Goal: Transaction & Acquisition: Purchase product/service

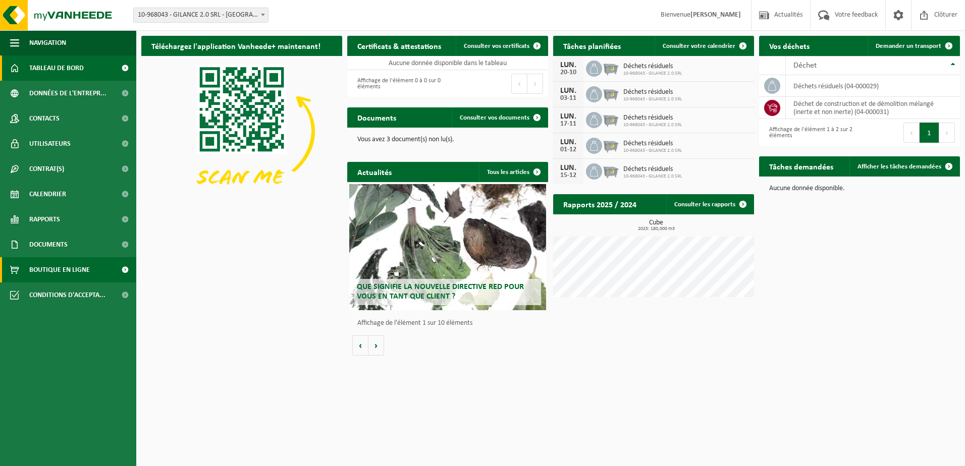
click at [52, 272] on span "Boutique en ligne" at bounding box center [59, 269] width 61 height 25
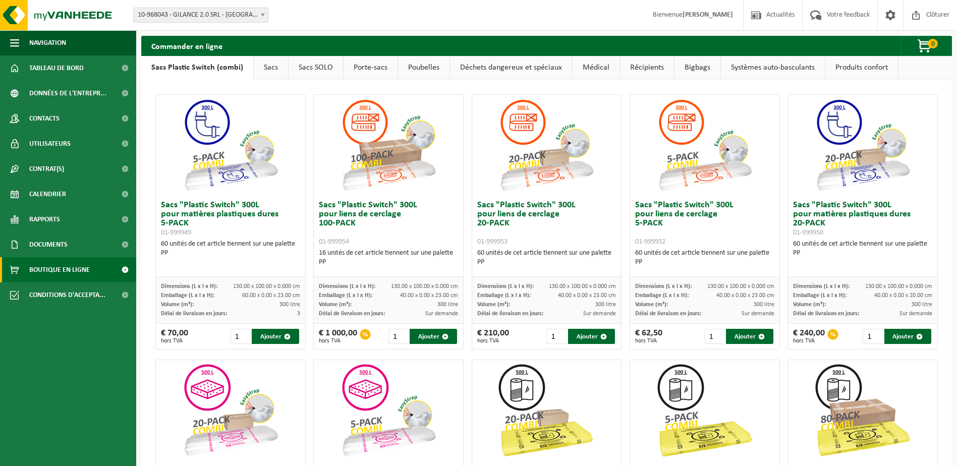
click at [644, 67] on link "Récipients" at bounding box center [647, 67] width 54 height 23
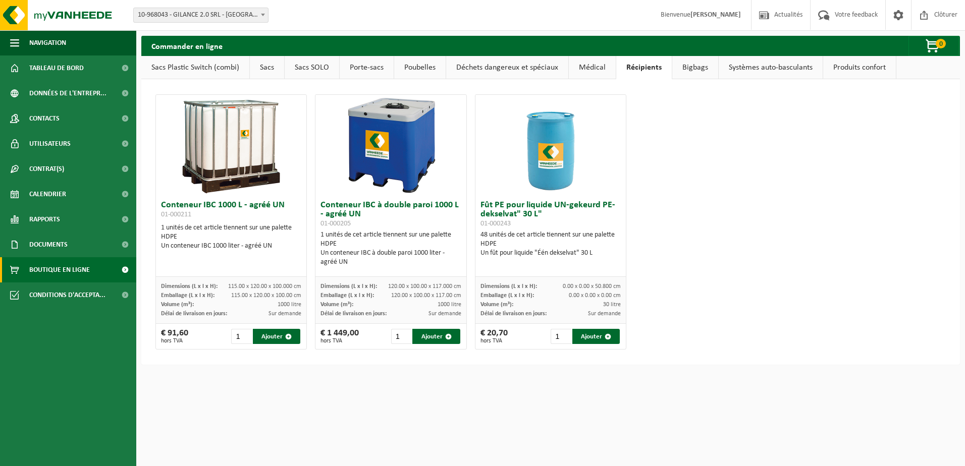
click at [483, 72] on link "Déchets dangereux et spéciaux" at bounding box center [507, 67] width 122 height 23
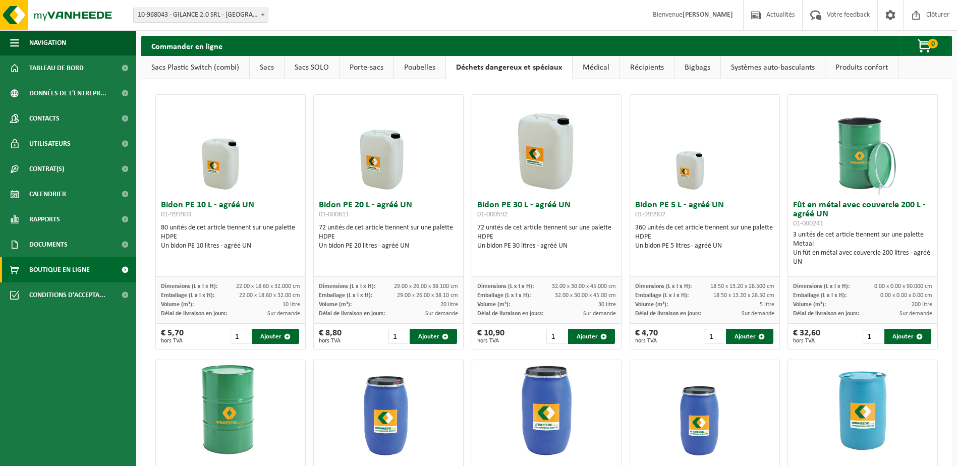
click at [636, 64] on link "Récipients" at bounding box center [647, 67] width 54 height 23
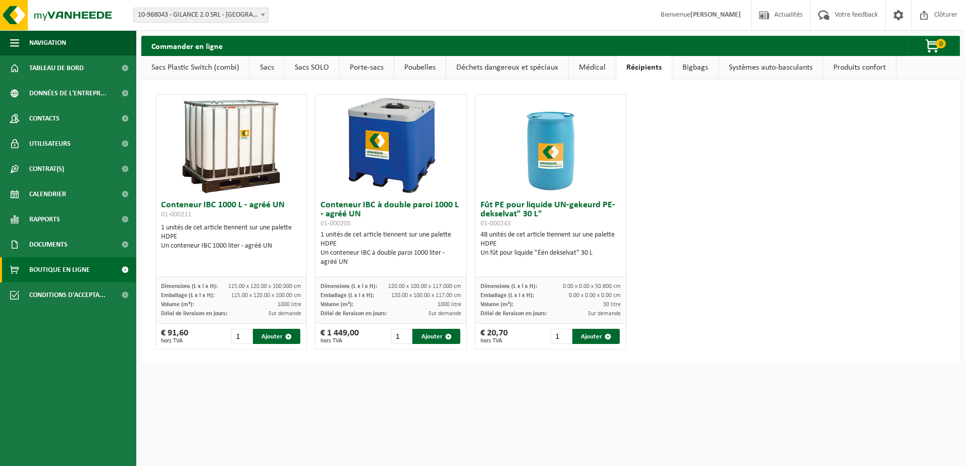
click at [601, 65] on link "Médical" at bounding box center [592, 67] width 47 height 23
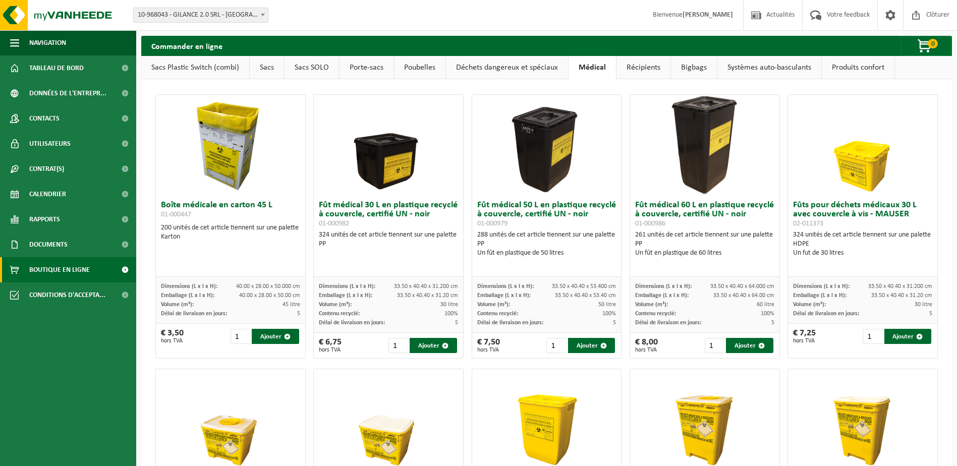
click at [692, 66] on link "Bigbags" at bounding box center [694, 67] width 46 height 23
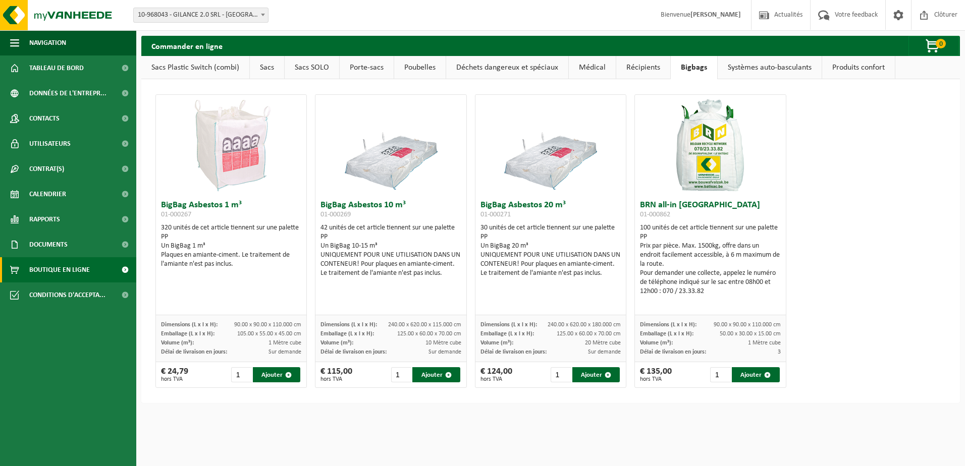
click at [739, 67] on link "Systèmes auto-basculants" at bounding box center [769, 67] width 104 height 23
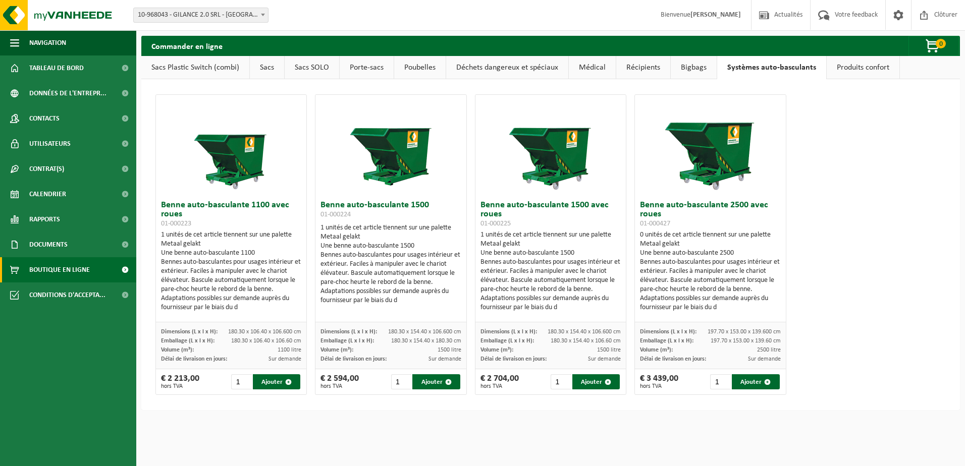
click at [850, 68] on link "Produits confort" at bounding box center [862, 67] width 73 height 23
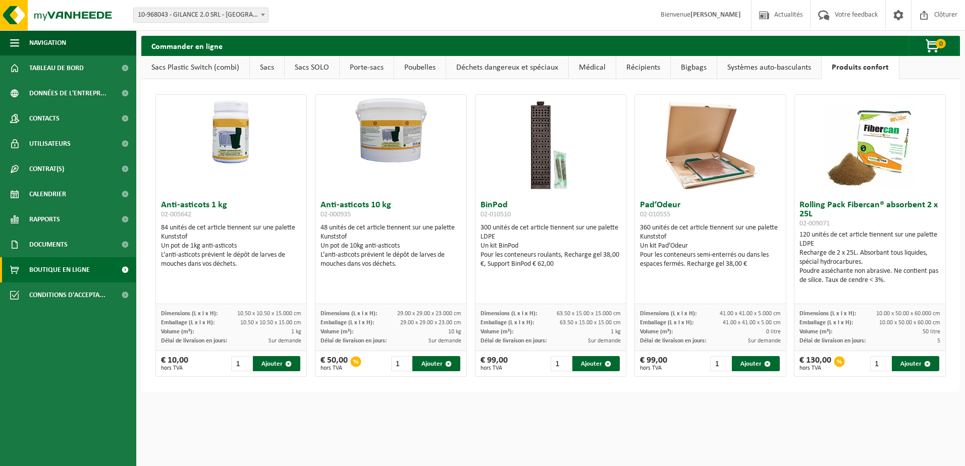
click at [179, 72] on link "Sacs Plastic Switch (combi)" at bounding box center [195, 67] width 108 height 23
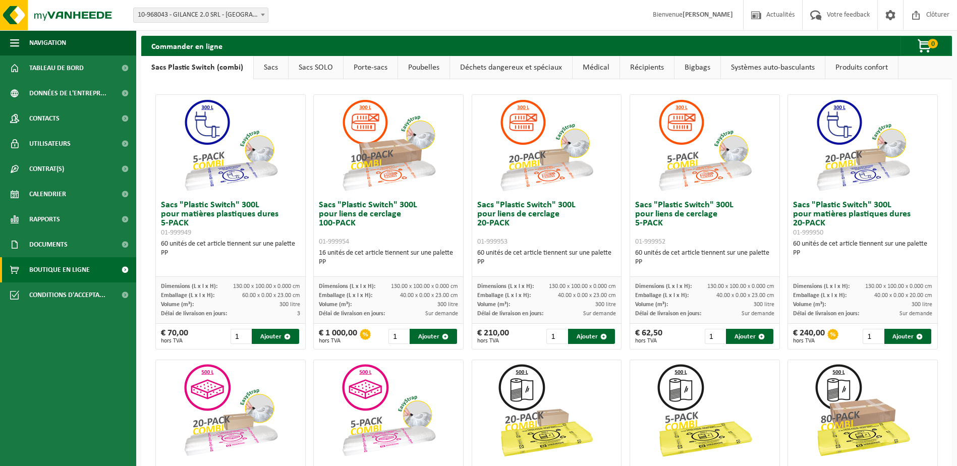
click at [269, 70] on link "Sacs" at bounding box center [271, 67] width 34 height 23
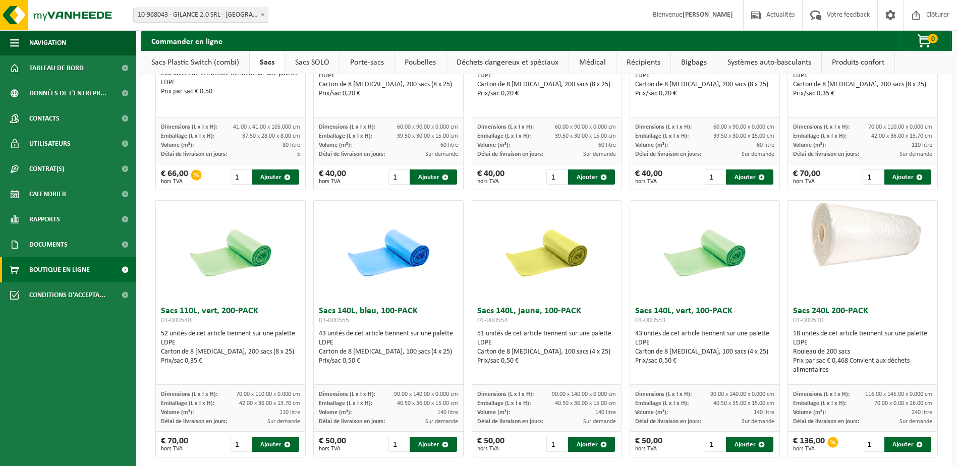
scroll to position [629, 0]
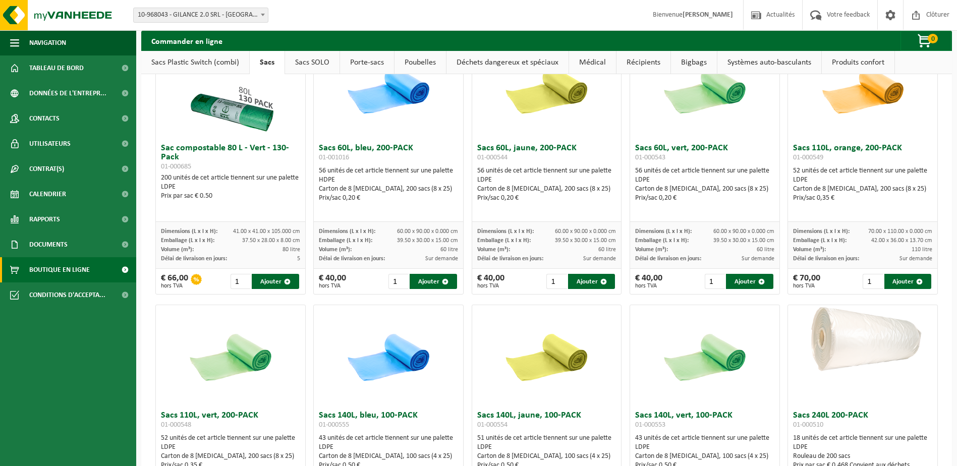
click at [409, 62] on link "Poubelles" at bounding box center [420, 62] width 51 height 23
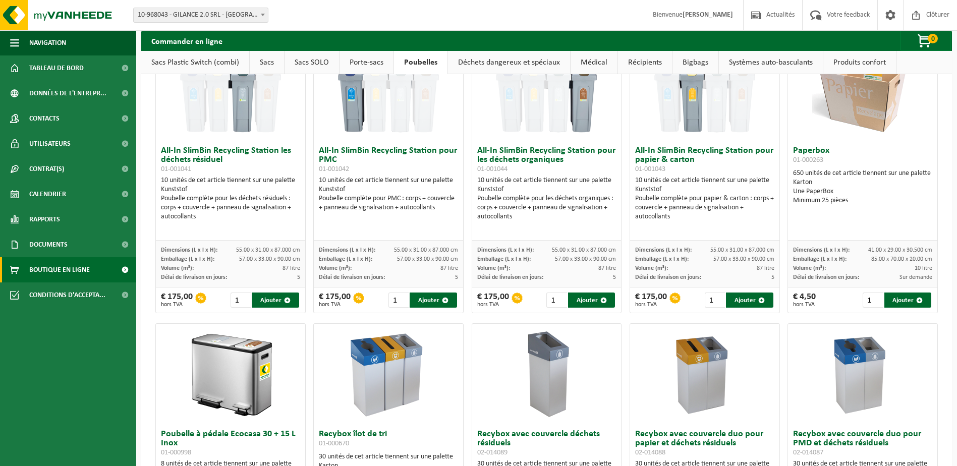
scroll to position [0, 0]
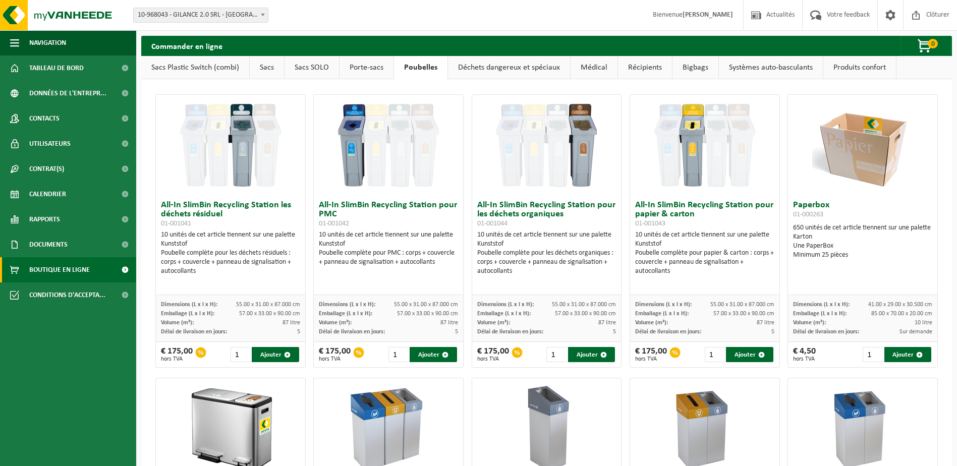
click at [503, 71] on link "Déchets dangereux et spéciaux" at bounding box center [509, 67] width 122 height 23
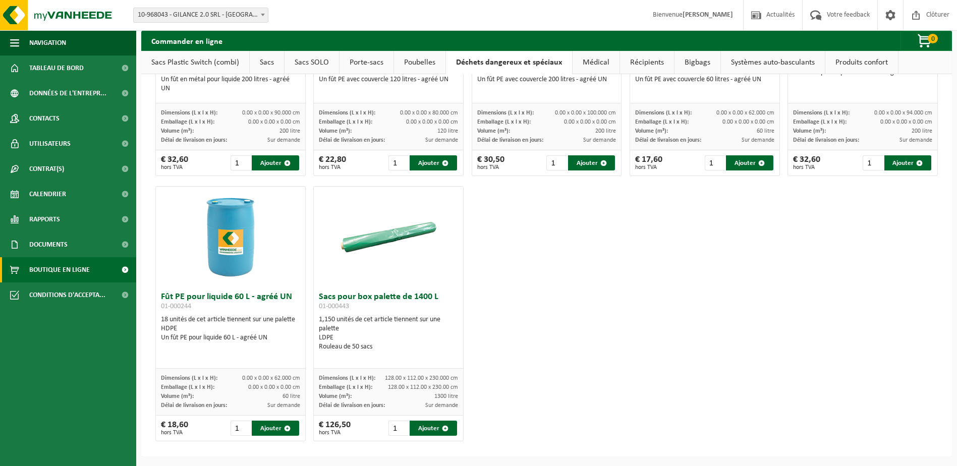
scroll to position [187, 0]
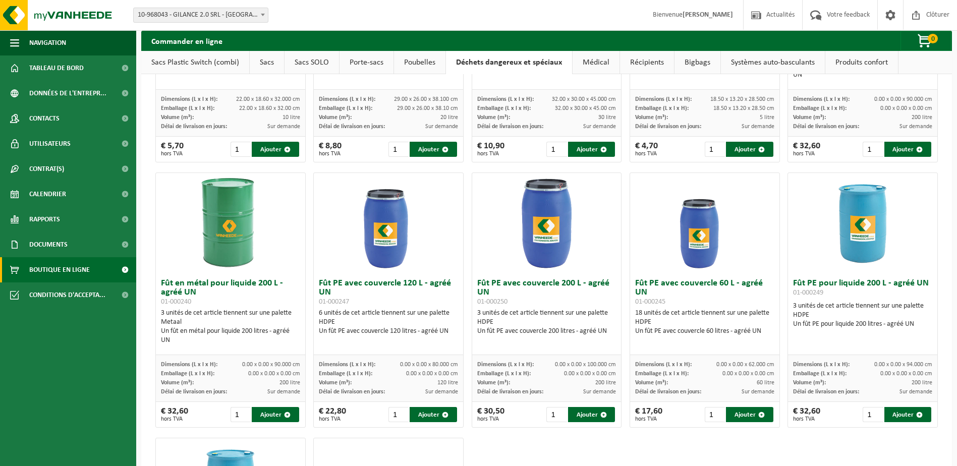
click at [594, 64] on link "Médical" at bounding box center [596, 62] width 47 height 23
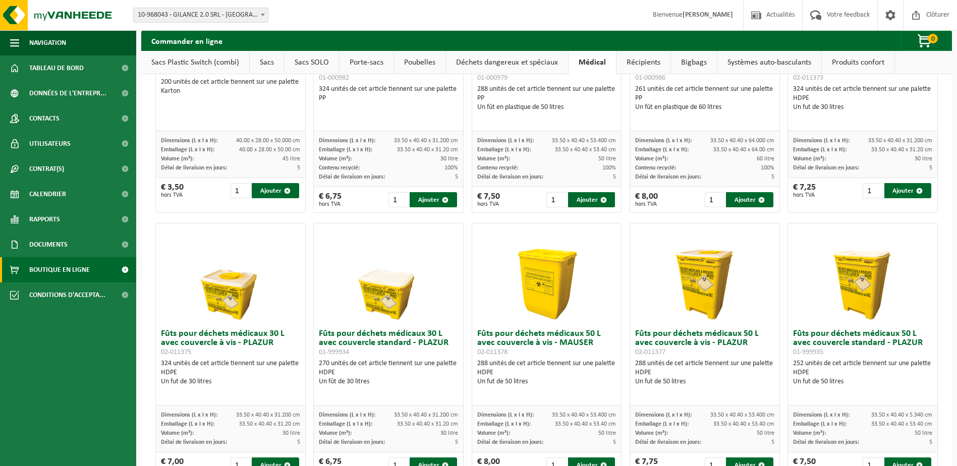
scroll to position [0, 0]
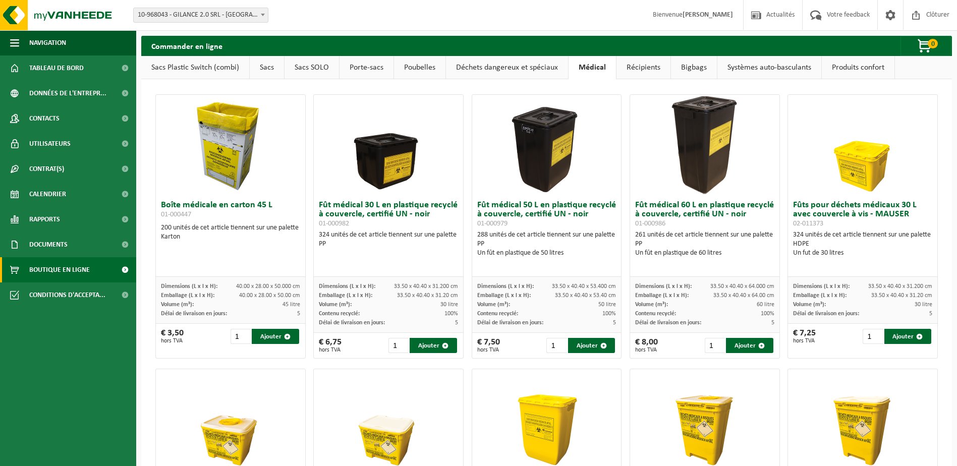
click at [644, 65] on link "Récipients" at bounding box center [644, 67] width 54 height 23
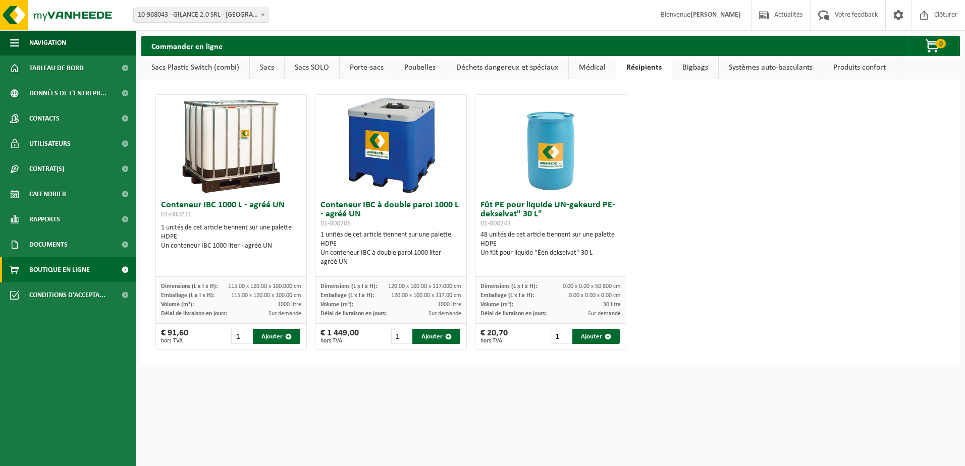
click at [692, 69] on link "Bigbags" at bounding box center [695, 67] width 46 height 23
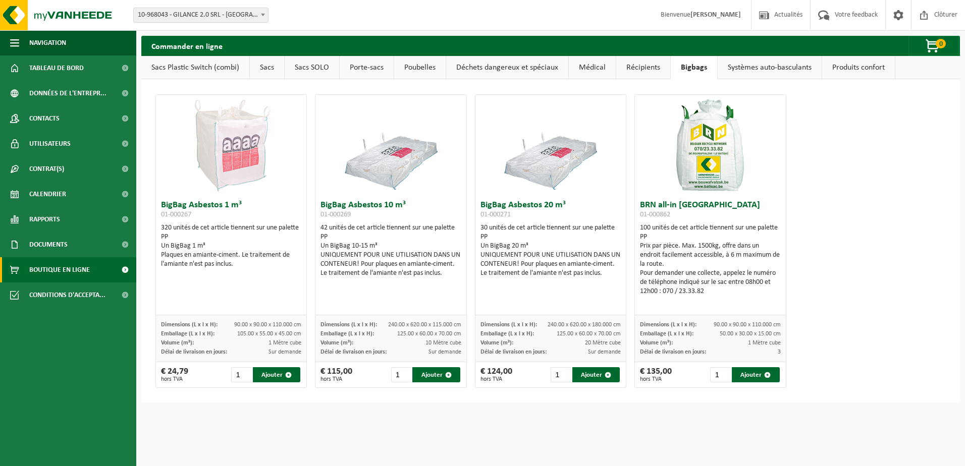
click at [782, 72] on link "Systèmes auto-basculants" at bounding box center [769, 67] width 104 height 23
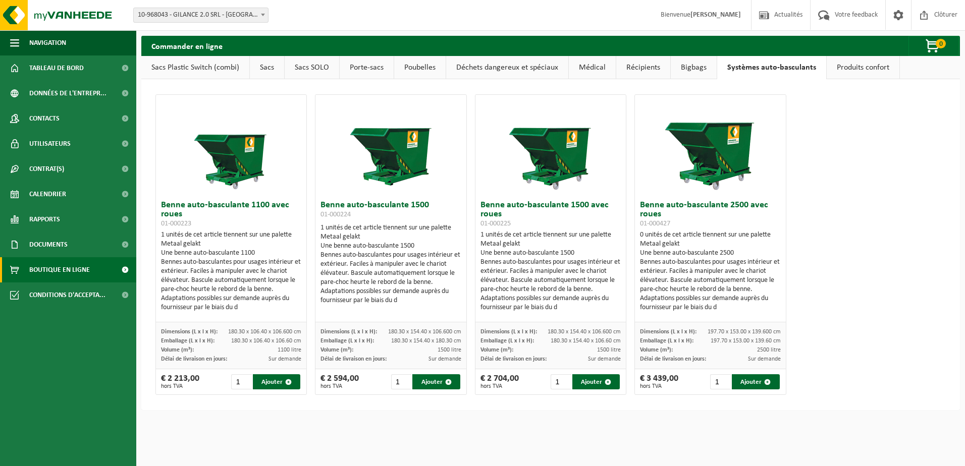
click at [855, 74] on link "Produits confort" at bounding box center [862, 67] width 73 height 23
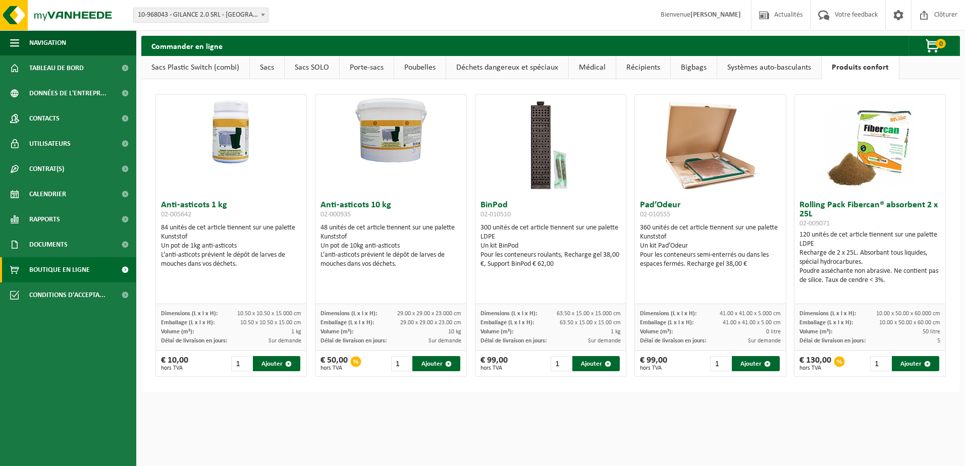
click at [777, 72] on link "Systèmes auto-basculants" at bounding box center [769, 67] width 104 height 23
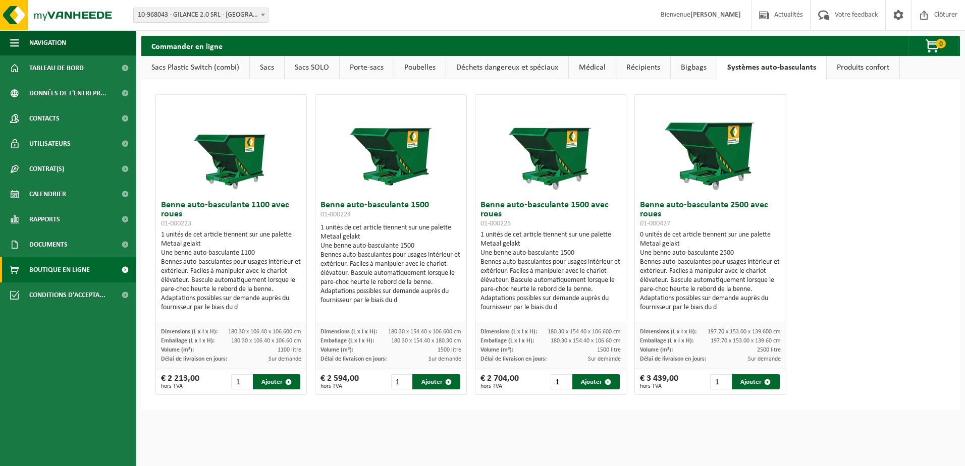
click at [680, 67] on link "Bigbags" at bounding box center [694, 67] width 46 height 23
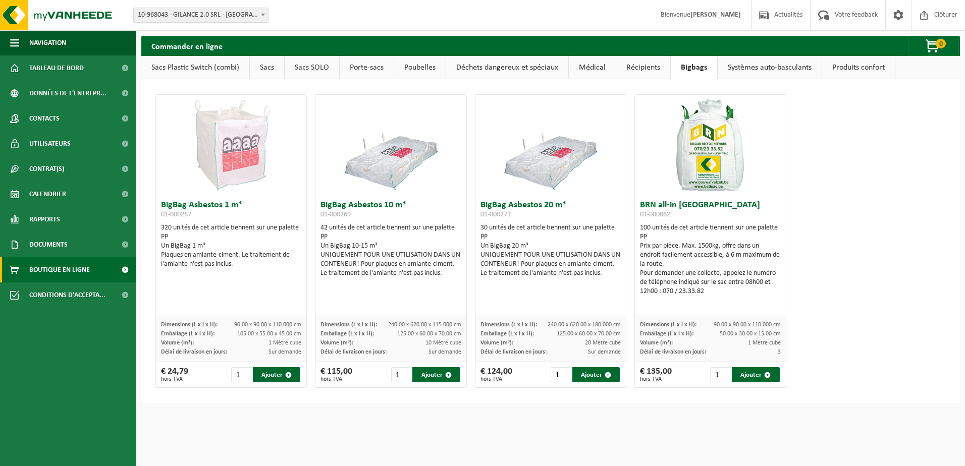
click at [637, 70] on link "Récipients" at bounding box center [643, 67] width 54 height 23
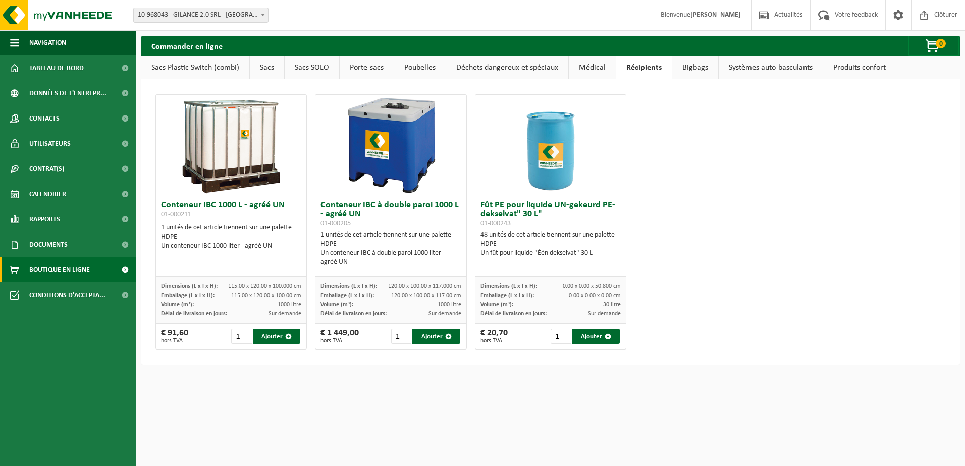
click at [581, 68] on link "Médical" at bounding box center [592, 67] width 47 height 23
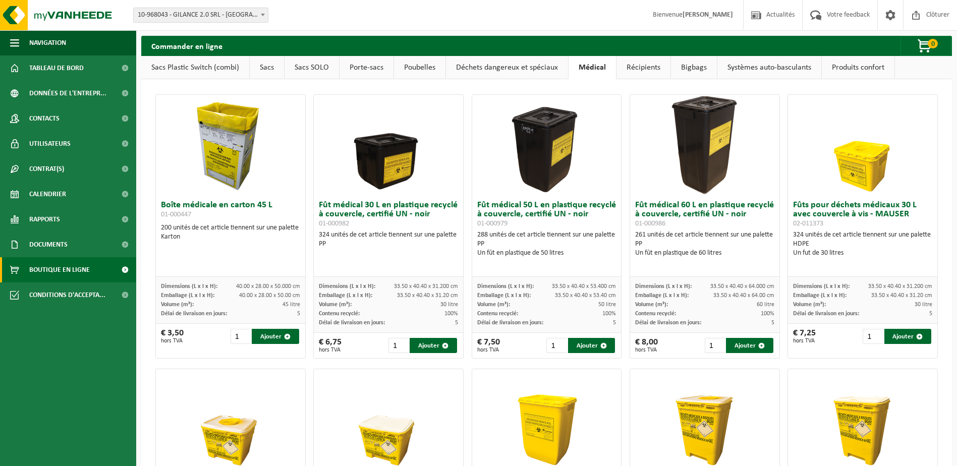
click at [525, 68] on link "Déchets dangereux et spéciaux" at bounding box center [507, 67] width 122 height 23
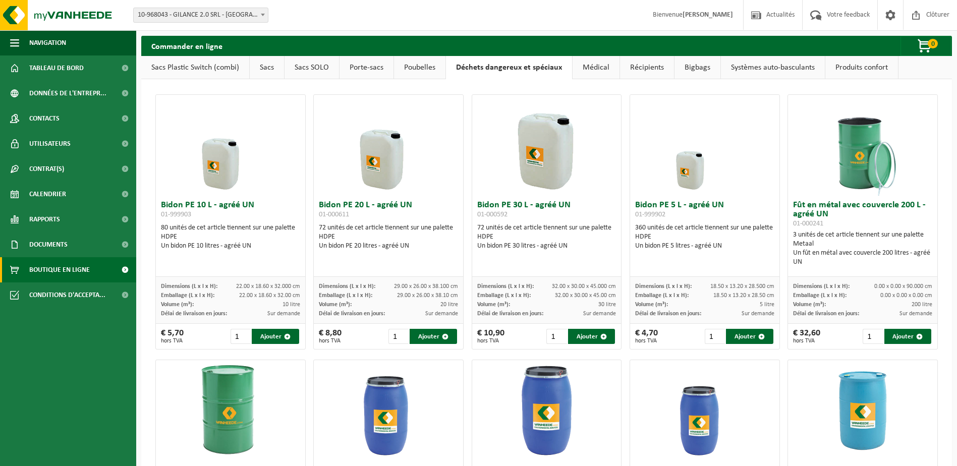
drag, startPoint x: 419, startPoint y: 67, endPoint x: 409, endPoint y: 67, distance: 9.6
click at [418, 67] on link "Poubelles" at bounding box center [419, 67] width 51 height 23
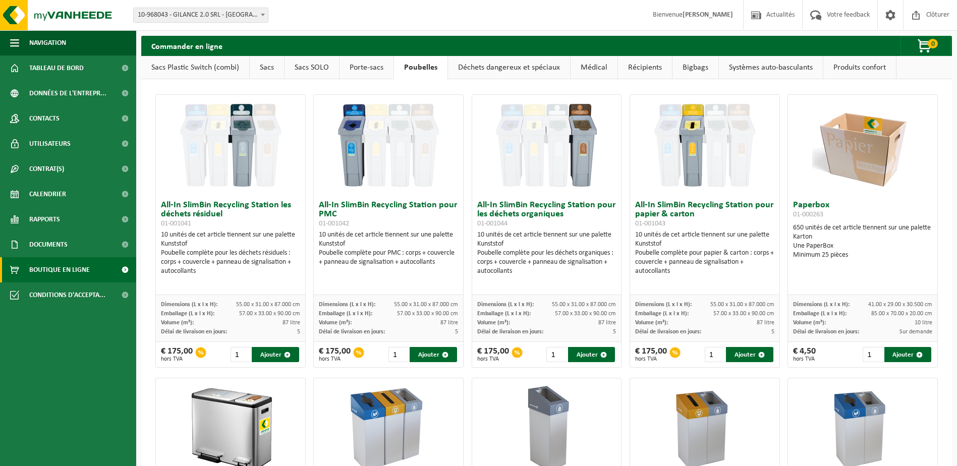
click at [350, 65] on link "Porte-sacs" at bounding box center [367, 67] width 54 height 23
